Goal: Entertainment & Leisure: Consume media (video, audio)

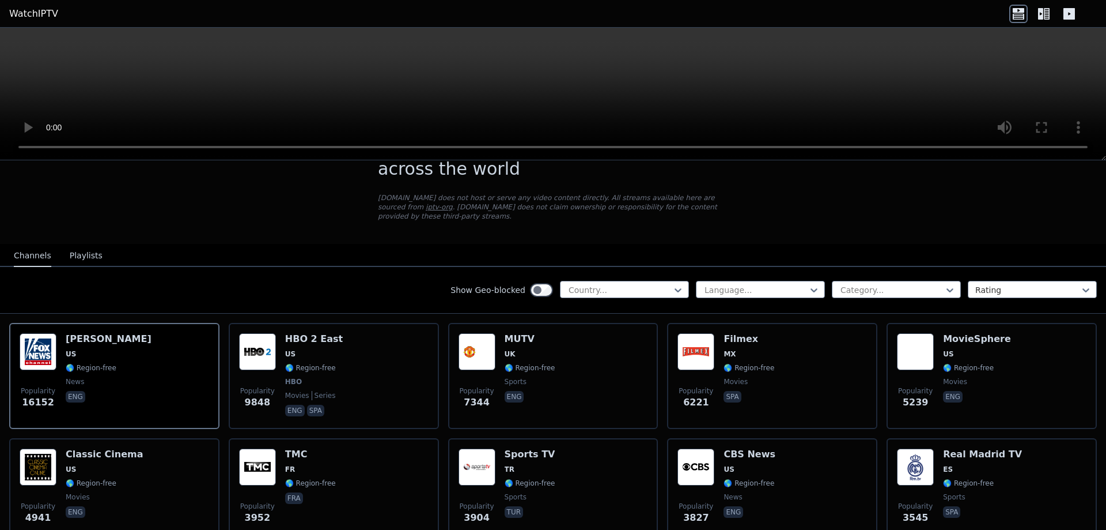
scroll to position [73, 0]
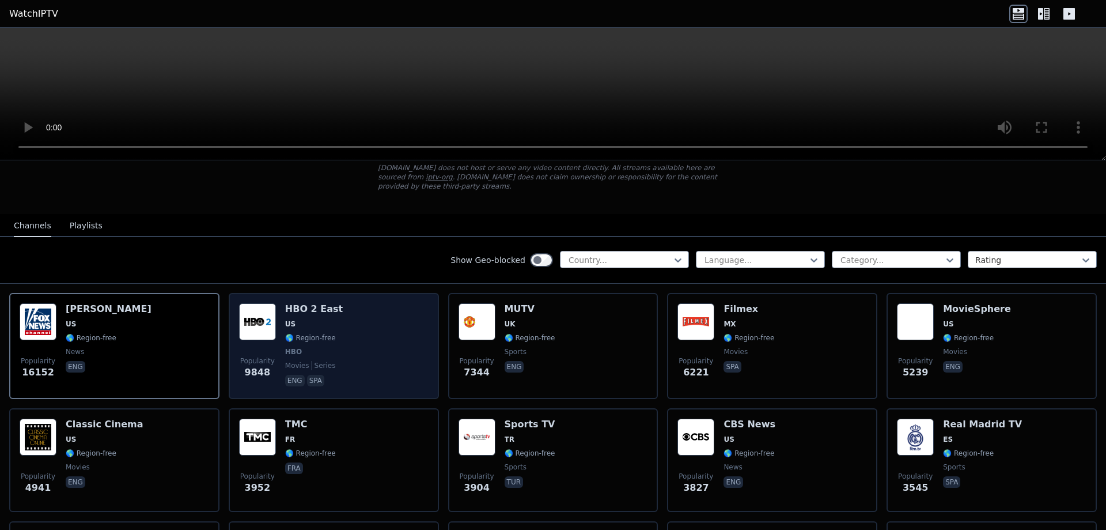
click at [259, 332] on div "Popularity 9848" at bounding box center [257, 345] width 37 height 85
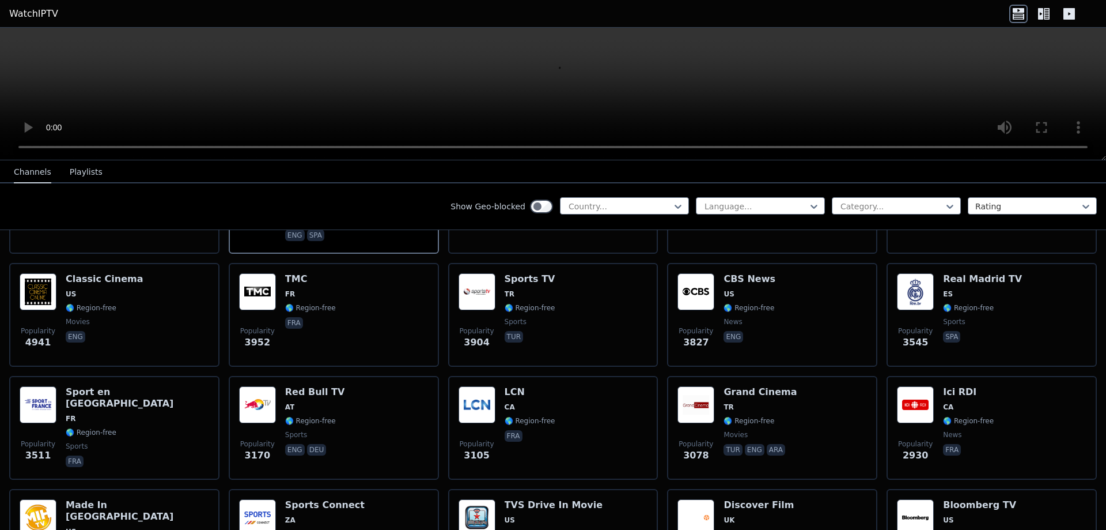
scroll to position [0, 0]
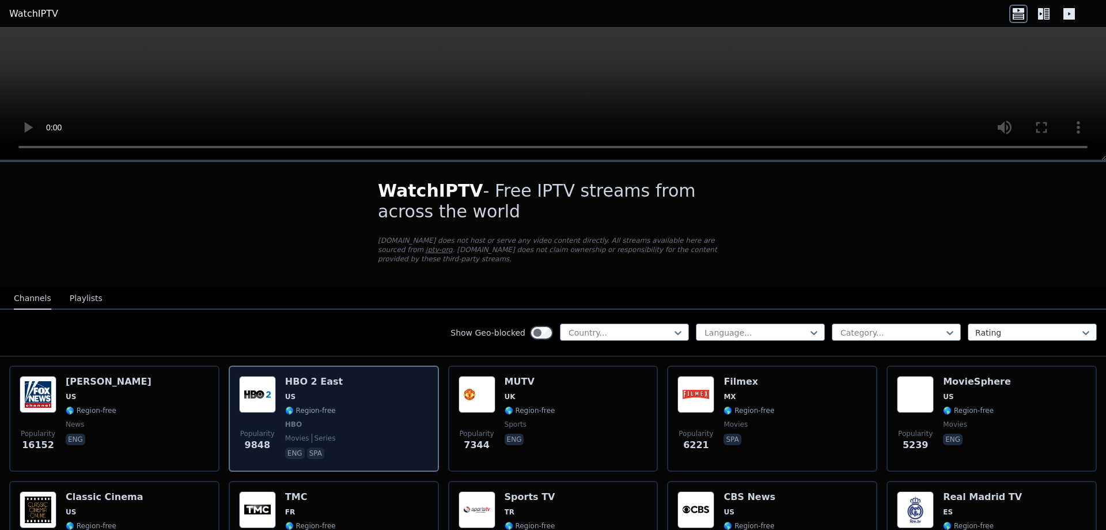
click at [338, 392] on div "Popularity 9848 HBO 2 East US 🌎 Region-free HBO movies series eng spa" at bounding box center [334, 418] width 190 height 85
click at [293, 392] on span "US" at bounding box center [290, 396] width 10 height 9
click at [267, 398] on img at bounding box center [257, 394] width 37 height 37
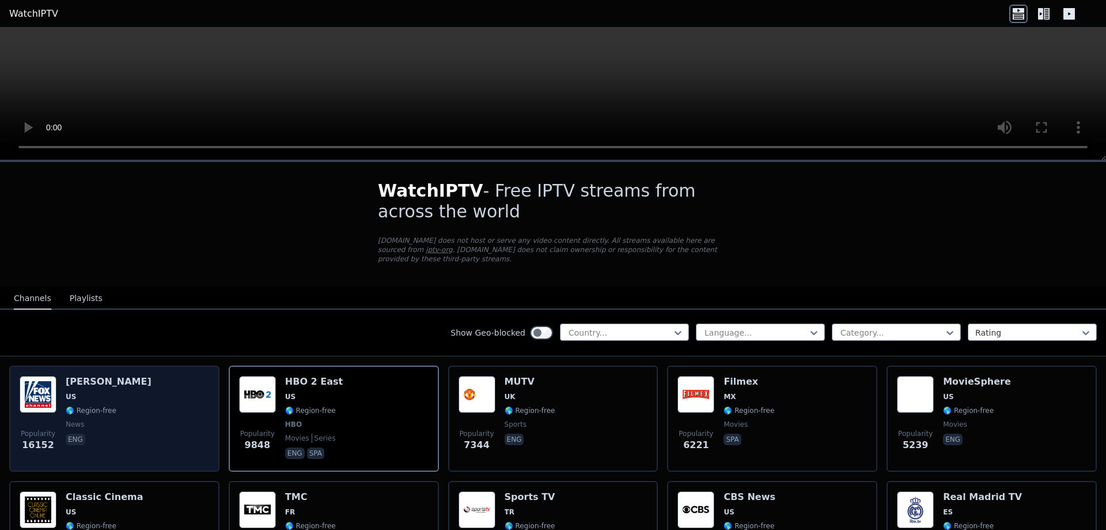
click at [125, 433] on span "eng" at bounding box center [109, 440] width 86 height 14
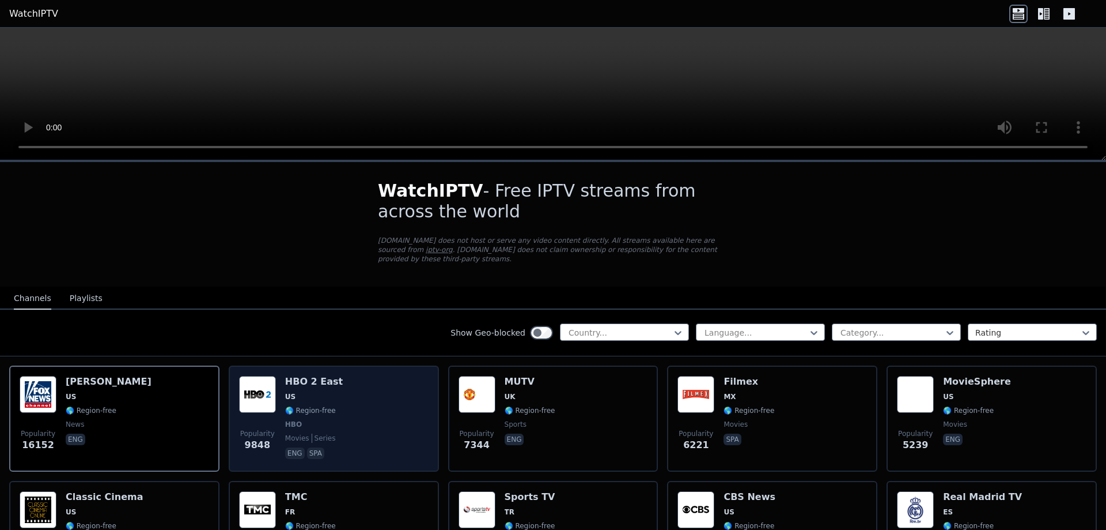
click at [346, 406] on div "Popularity 9848 HBO 2 East US 🌎 Region-free HBO movies series eng spa" at bounding box center [334, 418] width 190 height 85
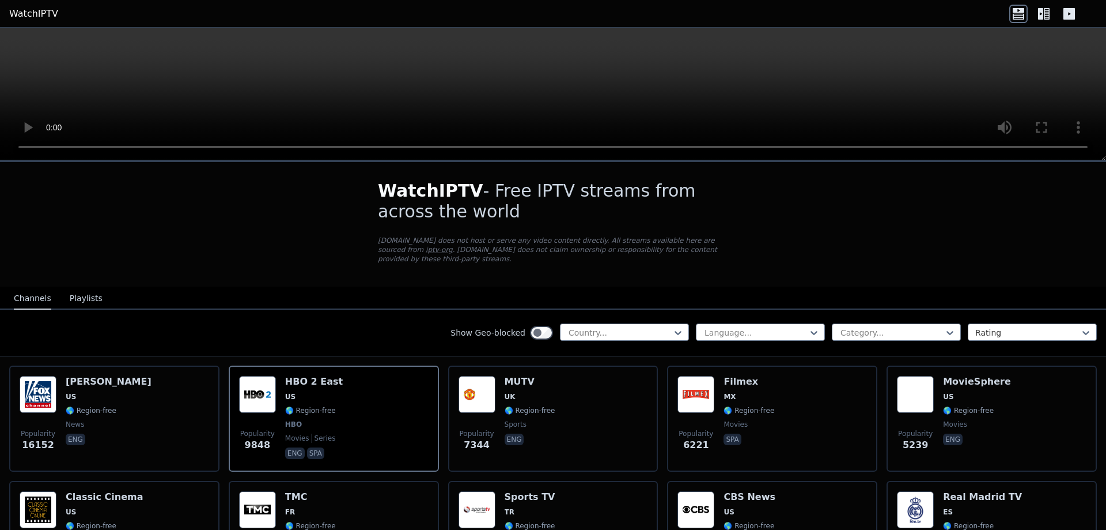
click at [70, 290] on button "Playlists" at bounding box center [86, 299] width 33 height 22
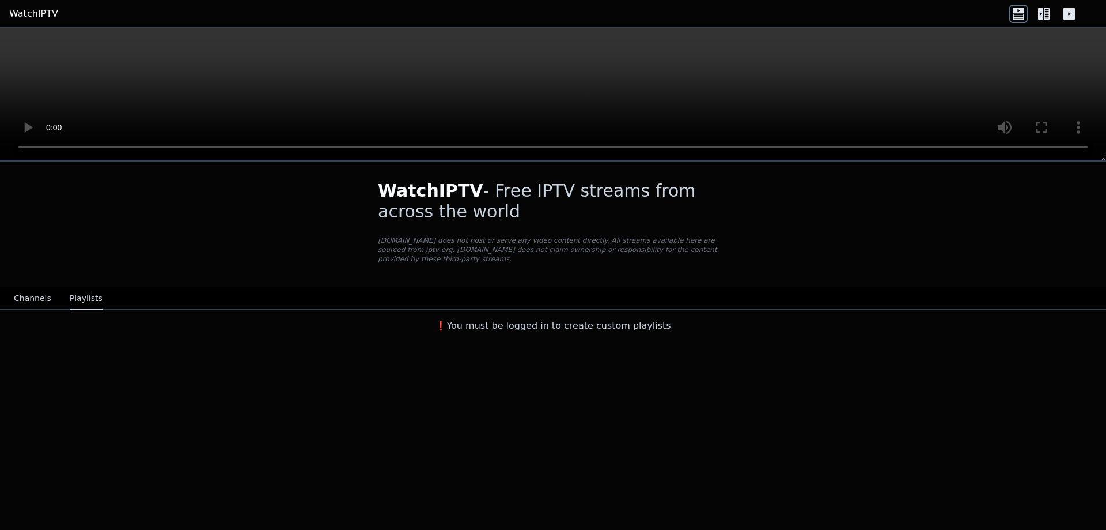
click at [42, 288] on button "Channels" at bounding box center [32, 299] width 37 height 22
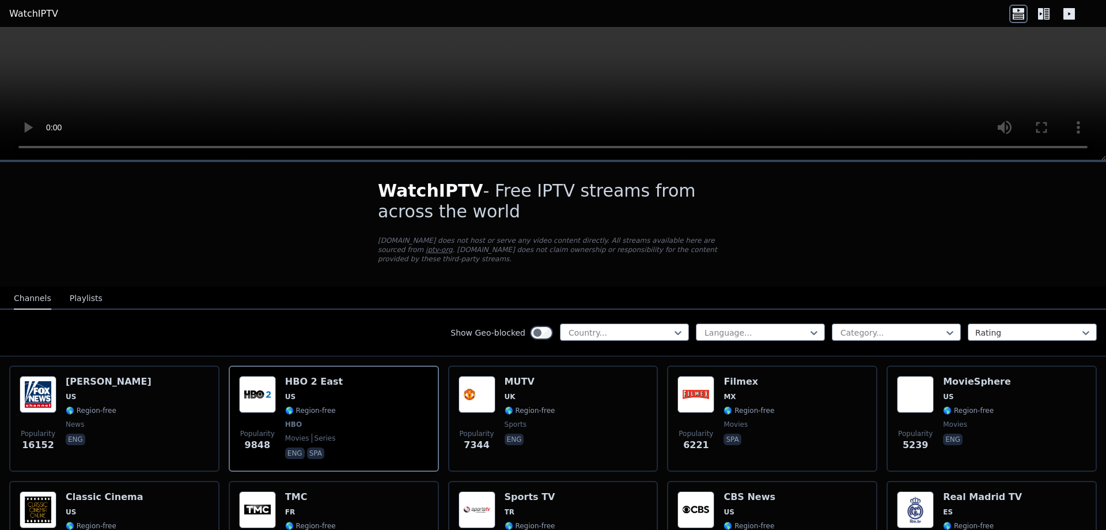
scroll to position [363, 0]
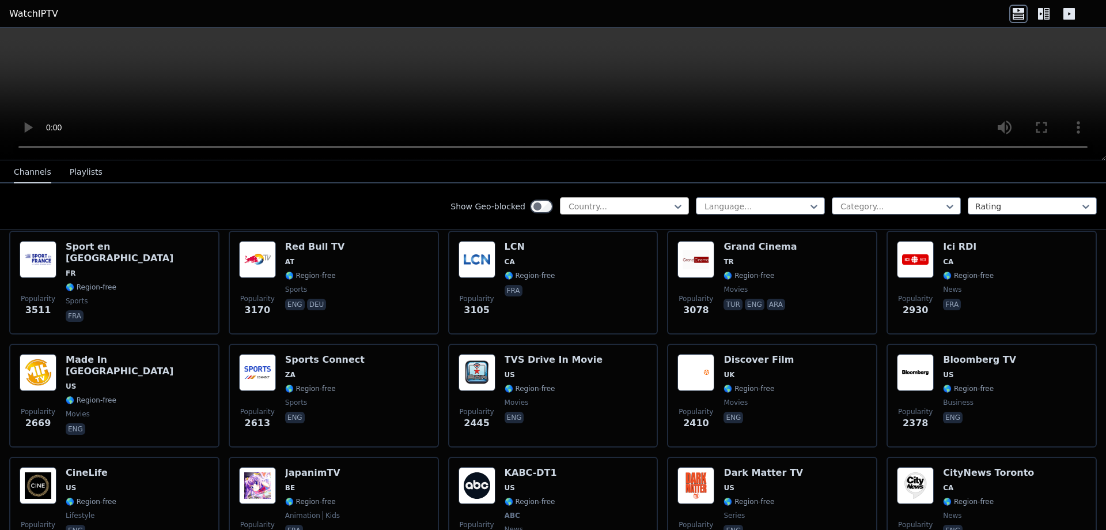
click at [651, 208] on div at bounding box center [620, 207] width 105 height 12
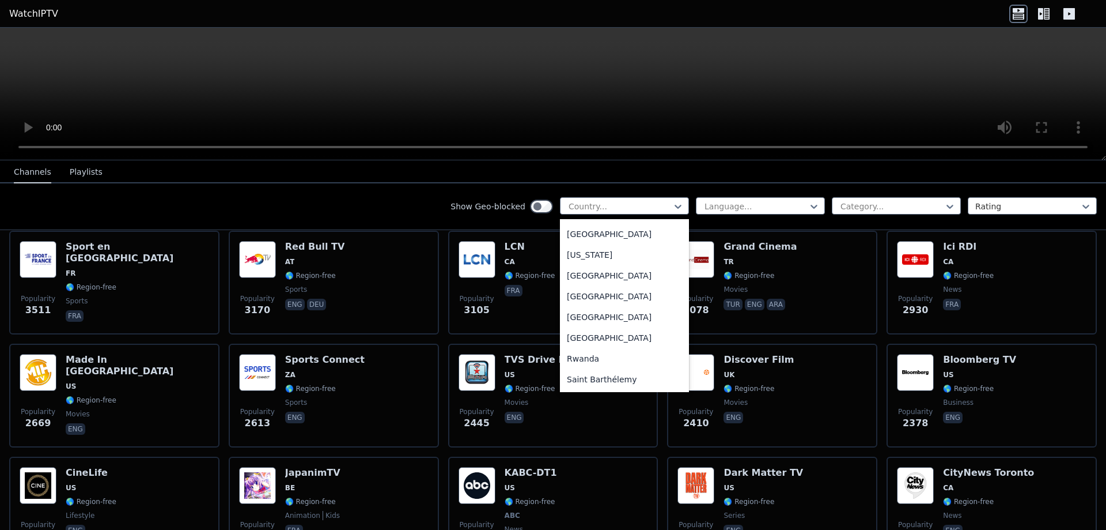
scroll to position [3050, 0]
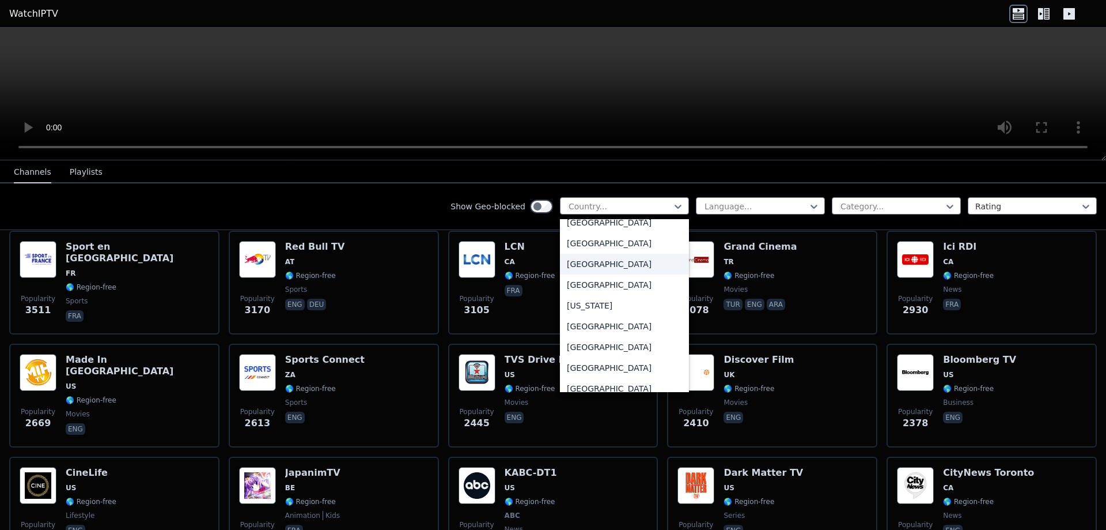
click at [596, 262] on div "[GEOGRAPHIC_DATA]" at bounding box center [624, 264] width 129 height 21
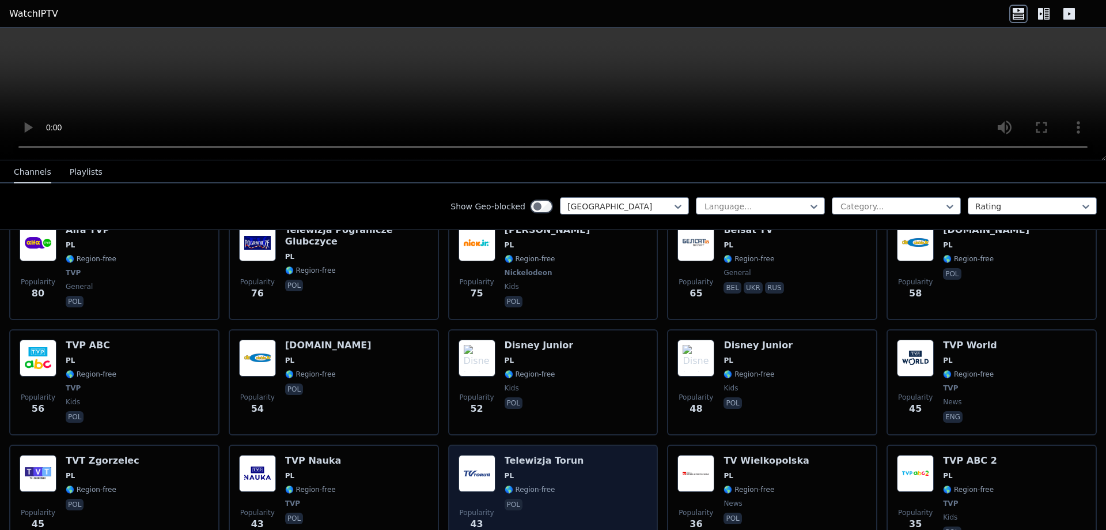
scroll to position [422, 0]
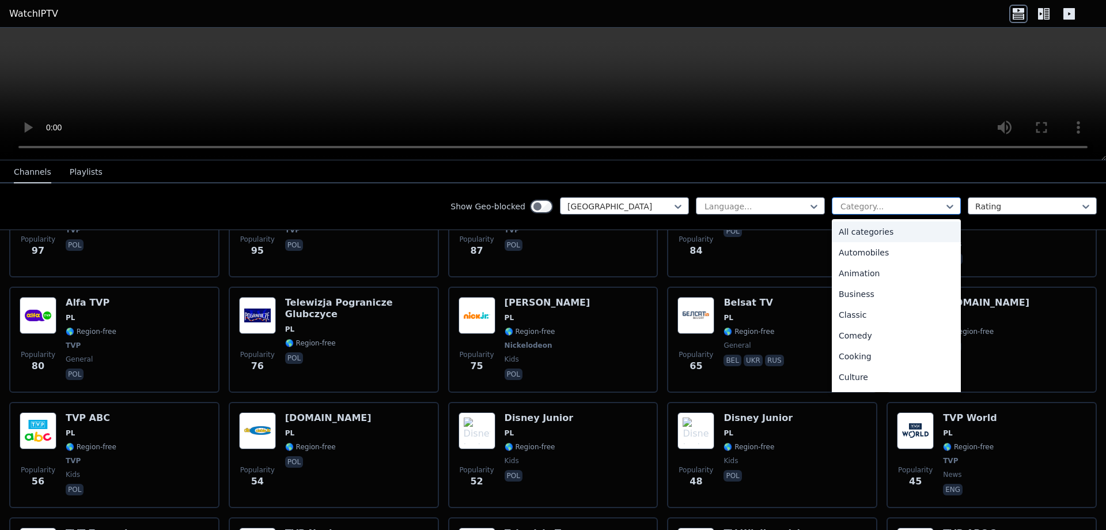
click at [853, 209] on div at bounding box center [892, 207] width 105 height 12
click at [868, 364] on div "Sports" at bounding box center [896, 366] width 129 height 21
